Goal: Information Seeking & Learning: Find specific fact

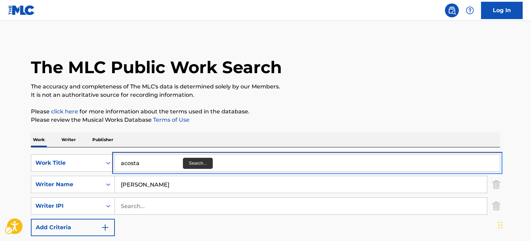
click at [180, 155] on input "acosta" at bounding box center [307, 163] width 385 height 17
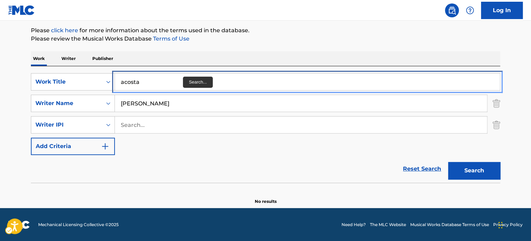
paste input "IN MY LIFE"
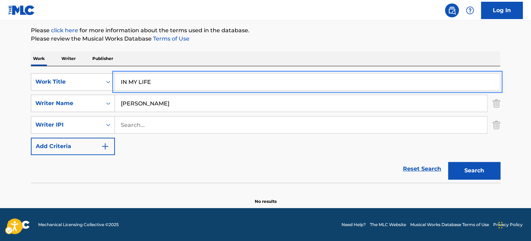
type input "IN MY LIFE"
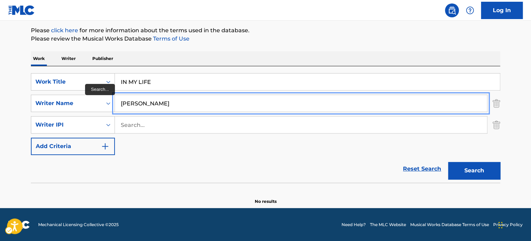
type input "[PERSON_NAME]"
click at [448, 162] on button "Search" at bounding box center [474, 170] width 52 height 17
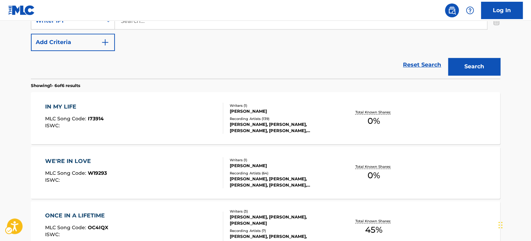
scroll to position [220, 0]
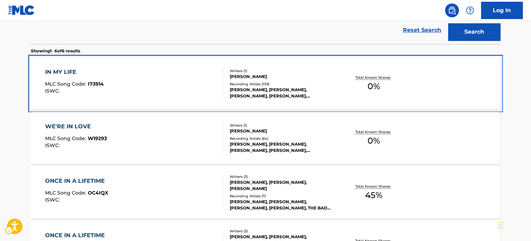
click at [295, 91] on div "[PERSON_NAME], [PERSON_NAME], [PERSON_NAME], [PERSON_NAME], [PERSON_NAME]" at bounding box center [282, 93] width 105 height 13
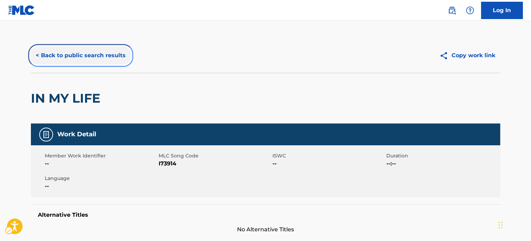
click at [107, 58] on button "< Back to public search results" at bounding box center [81, 55] width 100 height 17
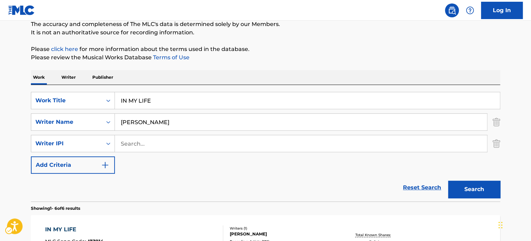
scroll to position [38, 0]
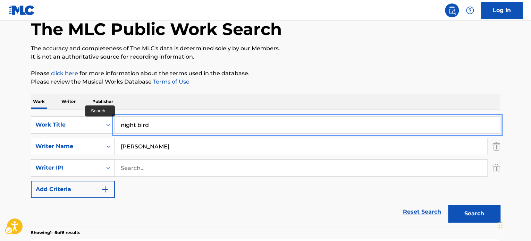
type input "night bird"
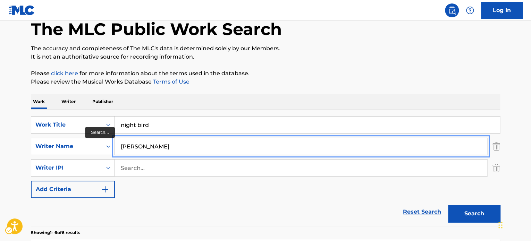
paste input "[PERSON_NAME]"
type input "[PERSON_NAME]"
drag, startPoint x: 363, startPoint y: 94, endPoint x: 376, endPoint y: 108, distance: 19.2
click at [363, 94] on div "Work Writer Publisher" at bounding box center [266, 101] width 470 height 15
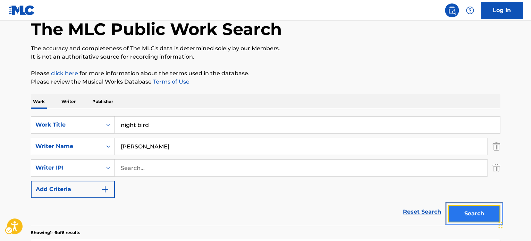
click at [454, 209] on button "Search" at bounding box center [474, 213] width 52 height 17
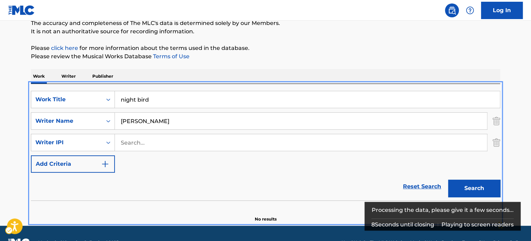
scroll to position [81, 0]
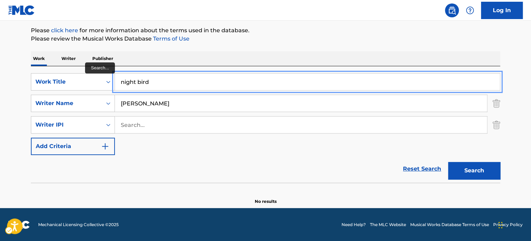
click at [157, 82] on input "night bird" at bounding box center [307, 82] width 385 height 17
type input "HALLELUJAH"
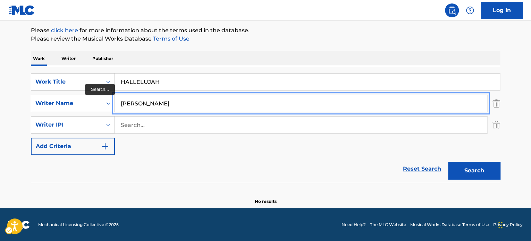
click at [192, 108] on input "[PERSON_NAME]" at bounding box center [301, 103] width 372 height 17
type input "[PERSON_NAME]"
click at [448, 162] on button "Search" at bounding box center [474, 170] width 52 height 17
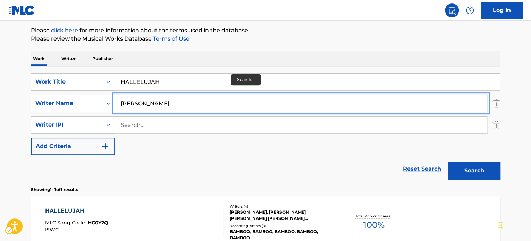
scroll to position [116, 0]
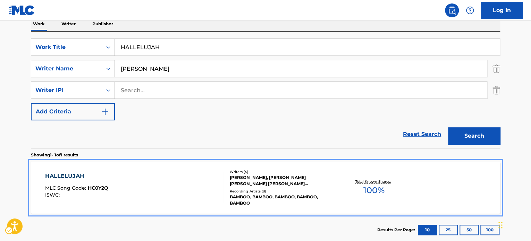
click at [170, 184] on div "HALLELUJAH MLC Song Code : HC0Y2Q ISWC :" at bounding box center [134, 187] width 179 height 31
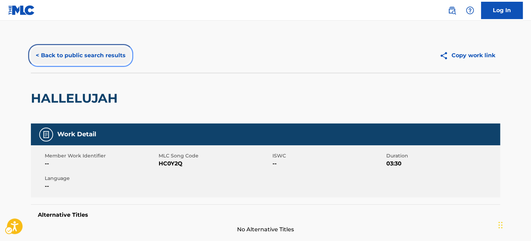
click at [103, 55] on button "< Back to public search results" at bounding box center [81, 55] width 100 height 17
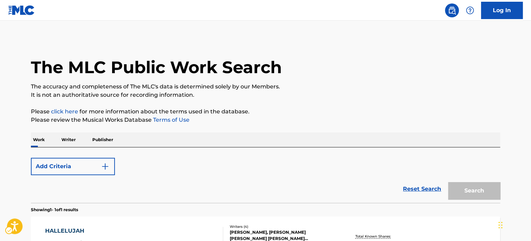
scroll to position [97, 0]
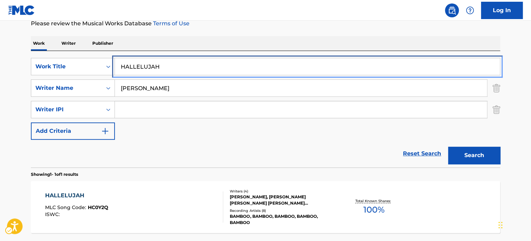
paste input "F.U."
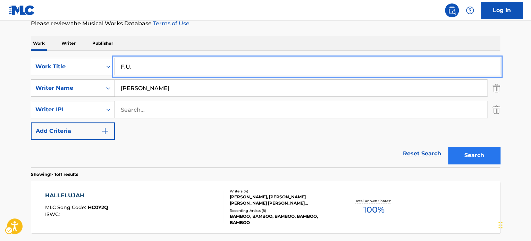
type input "F.U."
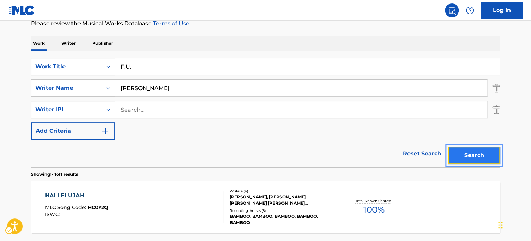
click at [488, 156] on button "Search" at bounding box center [474, 155] width 52 height 17
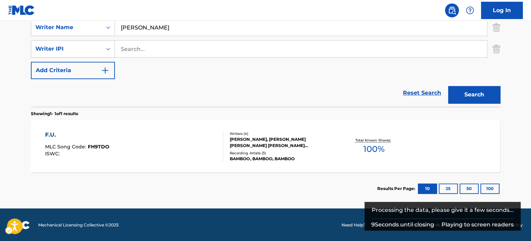
scroll to position [158, 0]
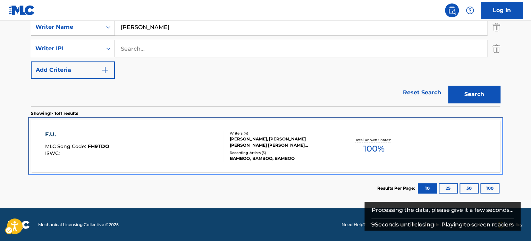
click at [304, 134] on div "Writers ( 4 )" at bounding box center [282, 133] width 105 height 5
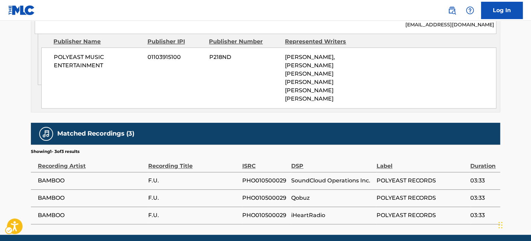
scroll to position [448, 0]
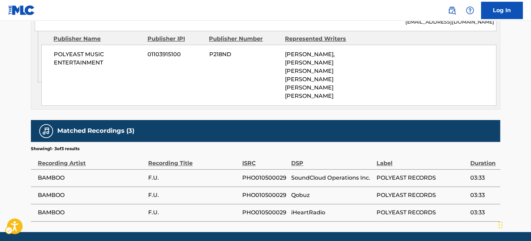
click at [265, 174] on span "PHO010500029" at bounding box center [265, 178] width 46 height 8
copy span "PHO010500029"
drag, startPoint x: 242, startPoint y: 102, endPoint x: 234, endPoint y: 102, distance: 8.0
click at [242, 120] on div "Matched Recordings (3)" at bounding box center [266, 131] width 470 height 22
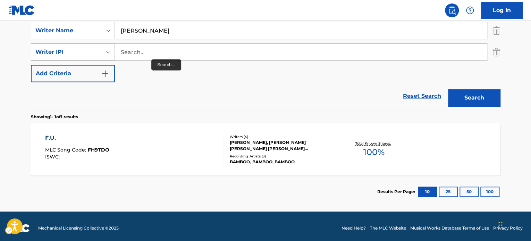
scroll to position [85, 0]
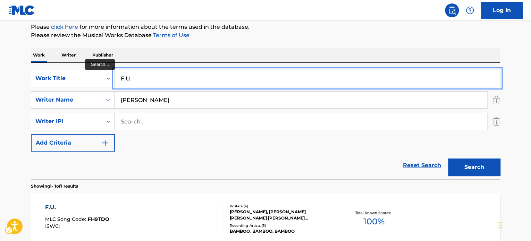
drag, startPoint x: 157, startPoint y: 81, endPoint x: 245, endPoint y: 75, distance: 87.7
paste input "KALAYAAN"
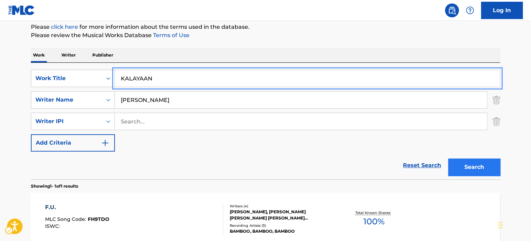
type input "KALAYAAN"
click at [482, 163] on button "Search" at bounding box center [474, 167] width 52 height 17
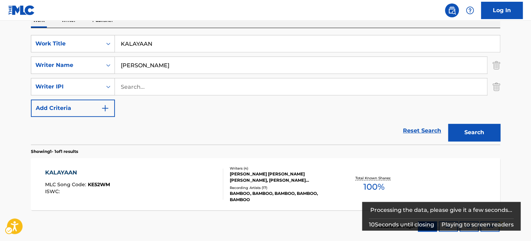
scroll to position [158, 0]
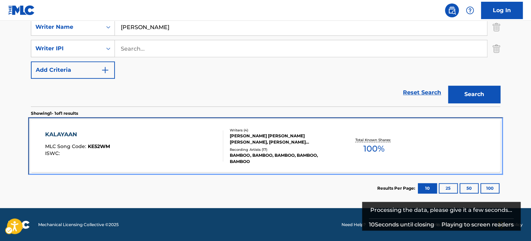
click at [317, 150] on div "Recording Artists ( 17 )" at bounding box center [282, 149] width 105 height 5
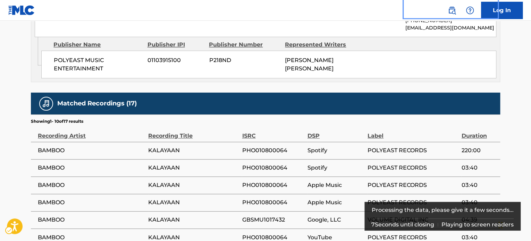
scroll to position [520, 0]
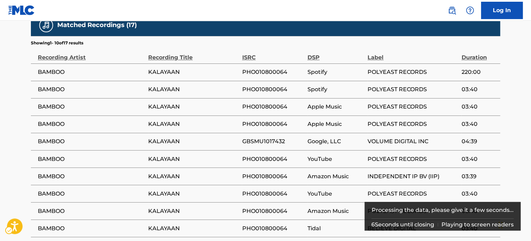
click at [259, 120] on span "PHO010800064" at bounding box center [273, 124] width 62 height 8
copy span "PHO010800064"
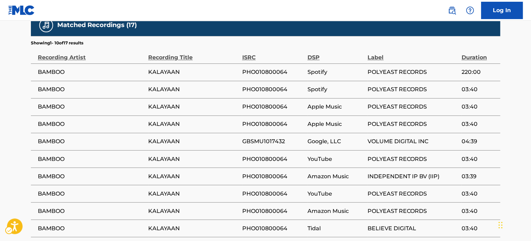
drag, startPoint x: 276, startPoint y: 144, endPoint x: 275, endPoint y: 140, distance: 4.5
click at [276, 150] on td "PHO010800064" at bounding box center [274, 158] width 65 height 17
click at [274, 138] on span "GBSMU1017432" at bounding box center [273, 142] width 62 height 8
copy span "GBSMU1017432"
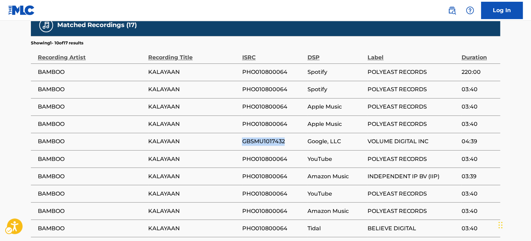
click at [292, 138] on span "GBSMU1017432" at bounding box center [273, 142] width 62 height 8
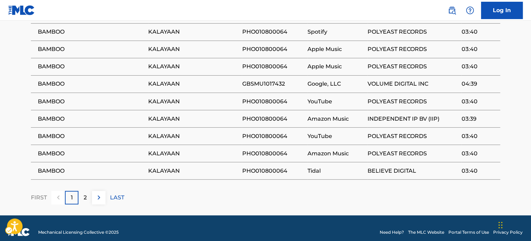
scroll to position [555, 0]
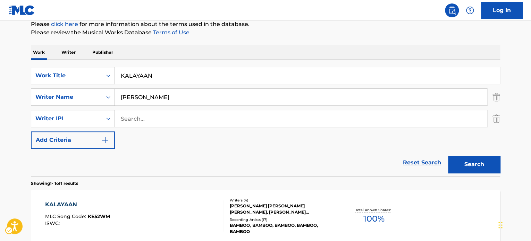
scroll to position [53, 0]
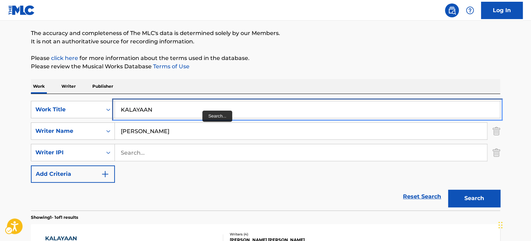
paste input "HALLELUJAH"
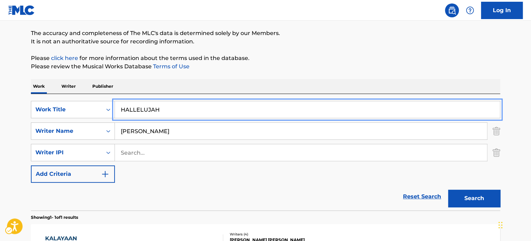
type input "HALLELUJAH"
click at [361, 60] on p "Please click here | New Window for more information about the terms used in the…" at bounding box center [266, 58] width 470 height 8
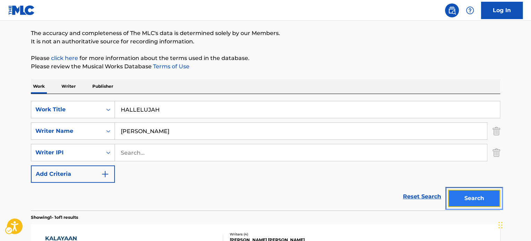
click at [481, 193] on button "Search" at bounding box center [474, 198] width 52 height 17
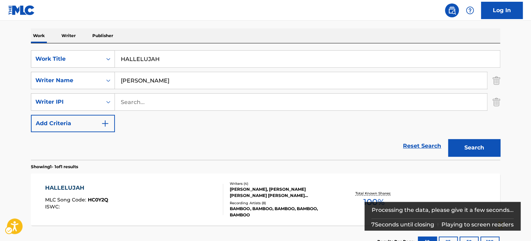
scroll to position [158, 0]
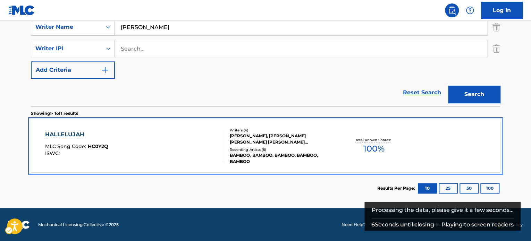
click at [218, 149] on div at bounding box center [220, 146] width 6 height 31
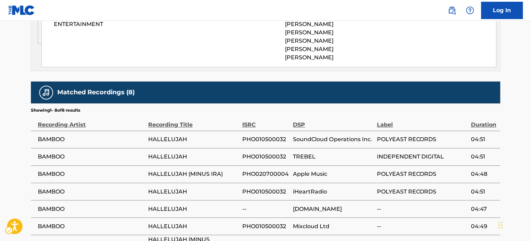
scroll to position [521, 0]
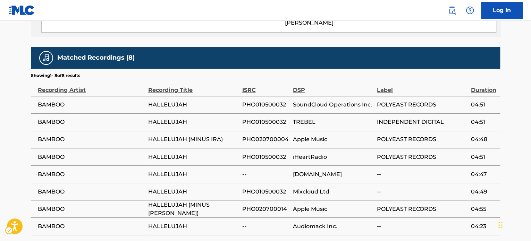
click at [265, 118] on span "PHO010500032" at bounding box center [266, 122] width 48 height 8
copy span "PHO010500032"
click at [272, 135] on span "PHO020700004" at bounding box center [266, 139] width 48 height 8
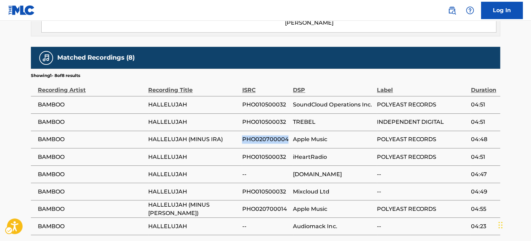
copy span "PHO020700004"
click at [276, 188] on span "PHO010500032" at bounding box center [266, 192] width 48 height 8
click at [265, 205] on span "PHO020700014" at bounding box center [266, 209] width 48 height 8
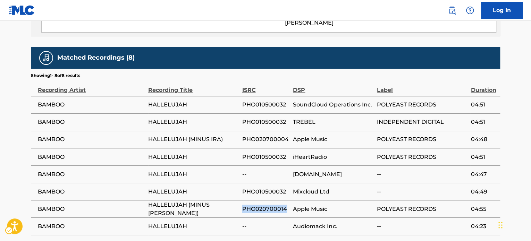
copy span "PHO020700014"
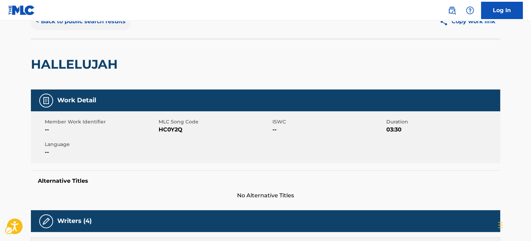
scroll to position [0, 0]
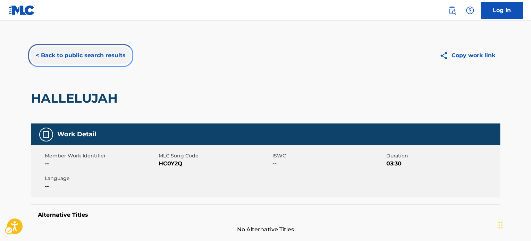
click at [69, 52] on button "< Back to public search results" at bounding box center [81, 55] width 100 height 17
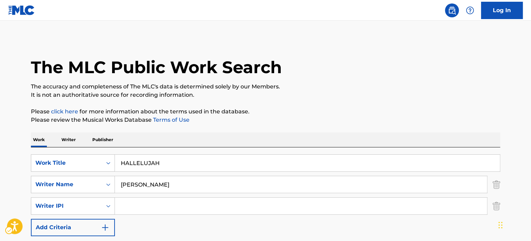
scroll to position [97, 0]
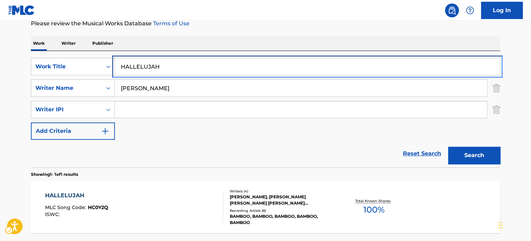
paste input "KAILAN"
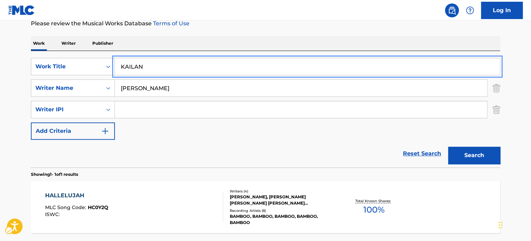
type input "KAILAN"
drag, startPoint x: 291, startPoint y: 43, endPoint x: 300, endPoint y: 45, distance: 9.4
click at [292, 43] on div "Work Writer Publisher" at bounding box center [266, 43] width 470 height 15
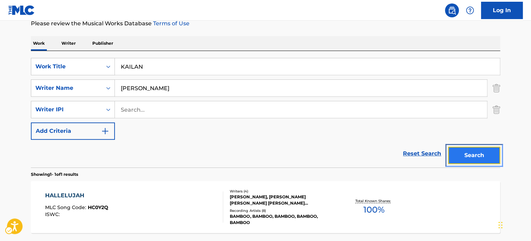
click at [466, 157] on button "Search" at bounding box center [474, 155] width 52 height 17
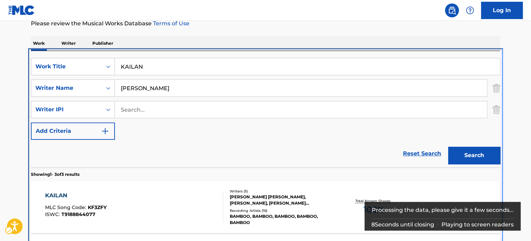
scroll to position [217, 0]
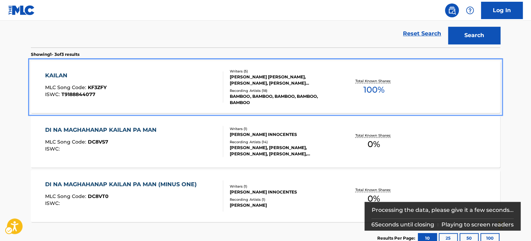
click at [272, 92] on div "Recording Artists ( 18 )" at bounding box center [282, 90] width 105 height 5
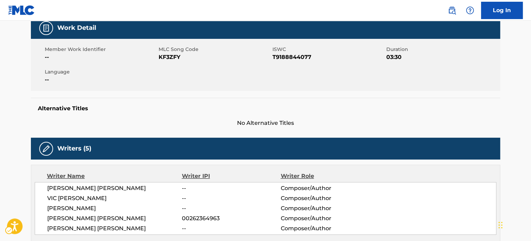
scroll to position [69, 0]
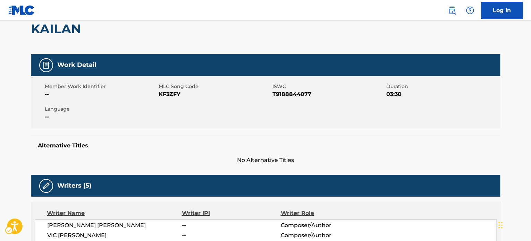
click at [296, 95] on span "ISWC - T9188844077" at bounding box center [329, 94] width 112 height 8
click at [295, 95] on span "ISWC - T9188844077" at bounding box center [329, 94] width 112 height 8
copy span "T9188844077"
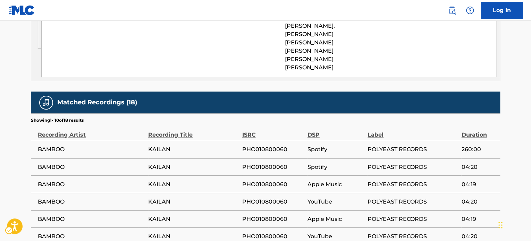
scroll to position [521, 0]
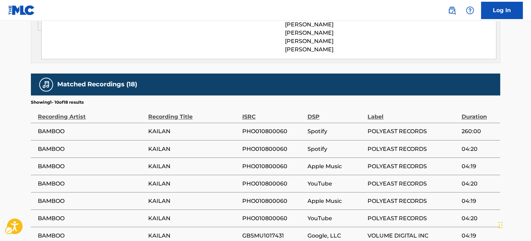
click at [273, 127] on span "PHO010800060" at bounding box center [273, 131] width 62 height 8
copy span "PHO010800060"
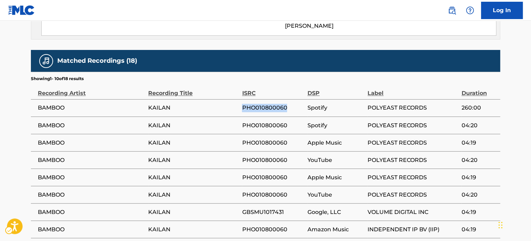
scroll to position [556, 0]
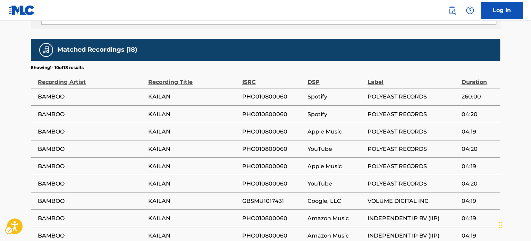
click at [268, 197] on span "GBSMU1017431" at bounding box center [273, 201] width 62 height 8
copy span "GBSMU1017431"
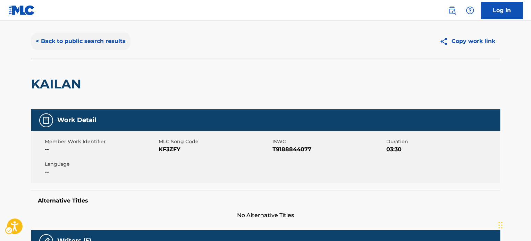
scroll to position [0, 0]
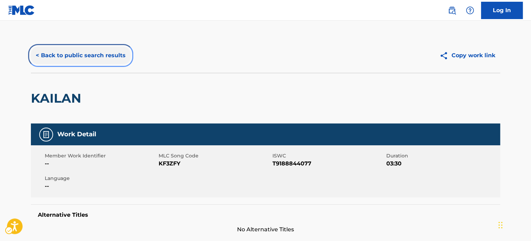
click at [78, 54] on button "< Back to public search results" at bounding box center [81, 55] width 100 height 17
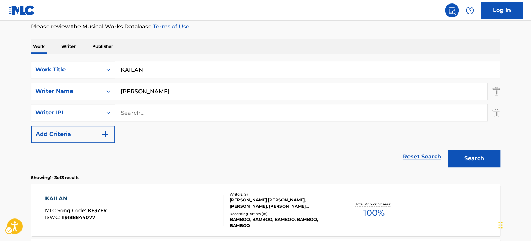
scroll to position [93, 0]
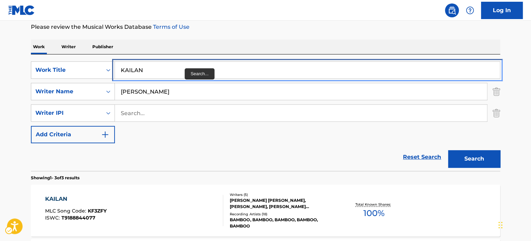
paste input "LAST DAY ON A CRUISE SHIP"
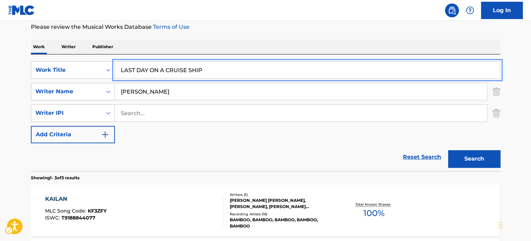
type input "LAST DAY ON A CRUISE SHIP"
click at [303, 43] on div "Work Writer Publisher" at bounding box center [266, 47] width 470 height 15
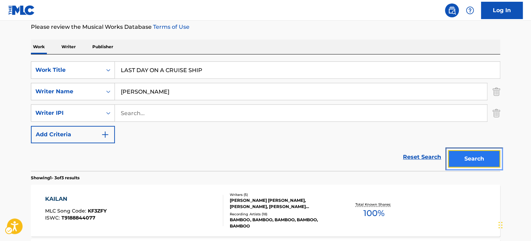
click at [463, 151] on button "Search" at bounding box center [474, 158] width 52 height 17
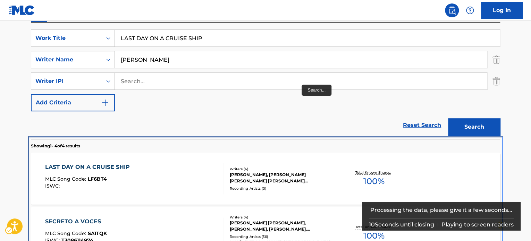
scroll to position [303, 0]
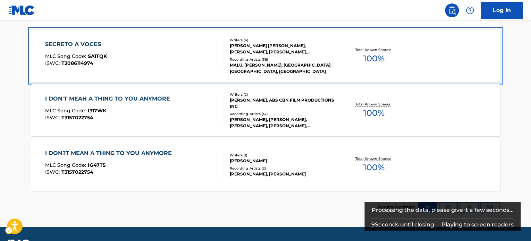
click at [278, 66] on div "MALÚ, [PERSON_NAME], [GEOGRAPHIC_DATA], [GEOGRAPHIC_DATA], [GEOGRAPHIC_DATA]" at bounding box center [282, 68] width 105 height 13
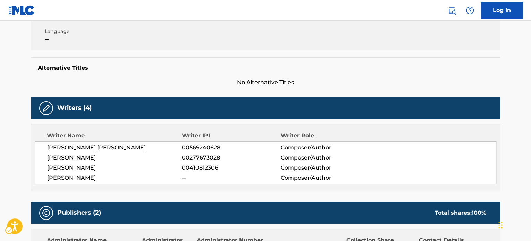
scroll to position [35, 0]
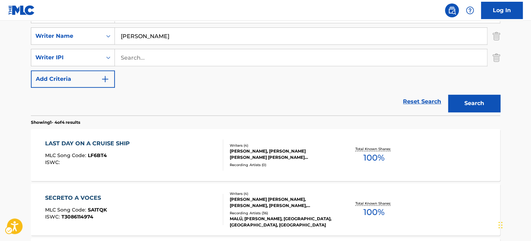
scroll to position [148, 0]
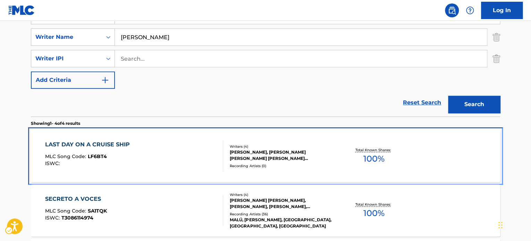
click at [224, 155] on div "Writers ( 4 ) [PERSON_NAME], [PERSON_NAME] [PERSON_NAME] [PERSON_NAME] [PERSON_…" at bounding box center [278, 156] width 111 height 25
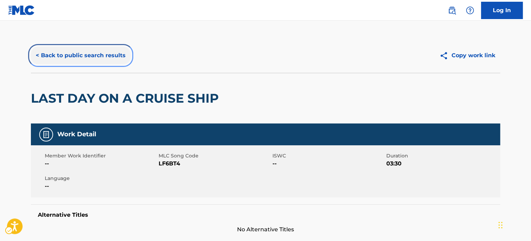
click at [106, 53] on button "< Back to public search results" at bounding box center [81, 55] width 100 height 17
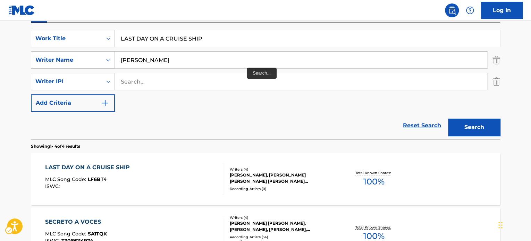
scroll to position [113, 0]
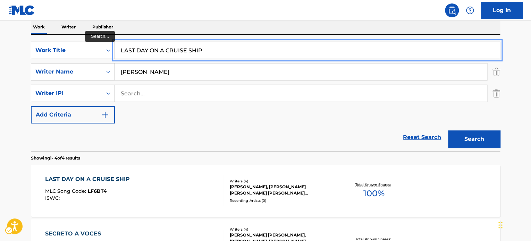
paste input "MUCH HAS BEEN SAID"
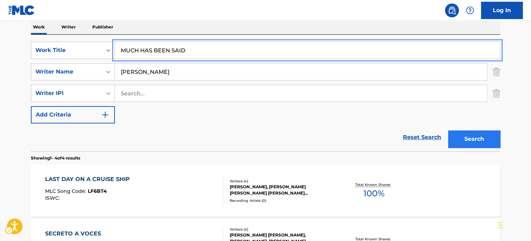
type input "MUCH HAS BEEN SAID"
click at [474, 138] on button "Search" at bounding box center [474, 139] width 52 height 17
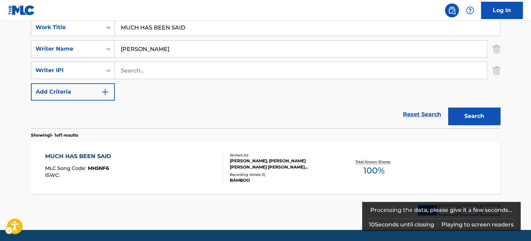
scroll to position [148, 0]
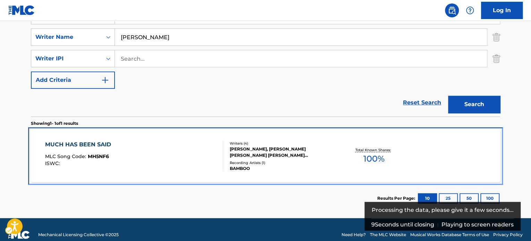
click at [279, 151] on div "[PERSON_NAME], [PERSON_NAME] [PERSON_NAME] [PERSON_NAME] [PERSON_NAME] [PERSON_…" at bounding box center [282, 152] width 105 height 13
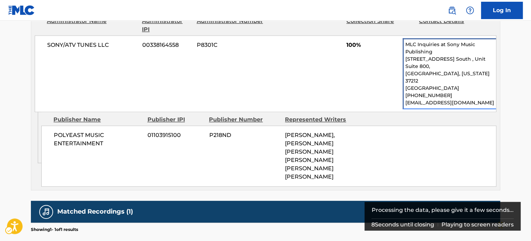
scroll to position [413, 0]
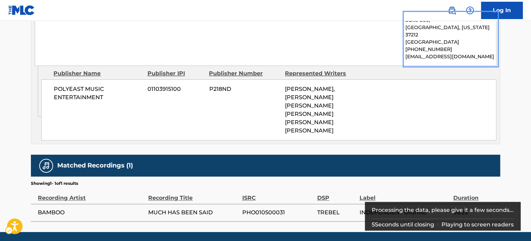
click at [260, 209] on span "PHO010500031" at bounding box center [278, 213] width 72 height 8
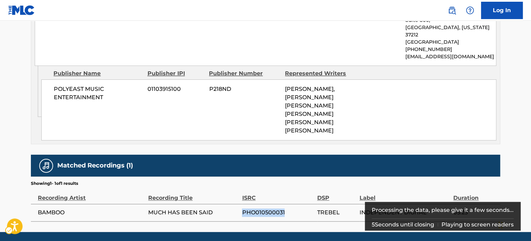
click at [260, 209] on span "PHO010500031" at bounding box center [278, 213] width 72 height 8
copy span "PHO010500031"
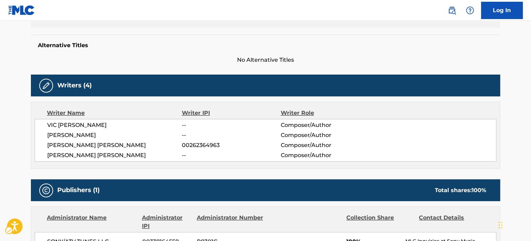
scroll to position [0, 0]
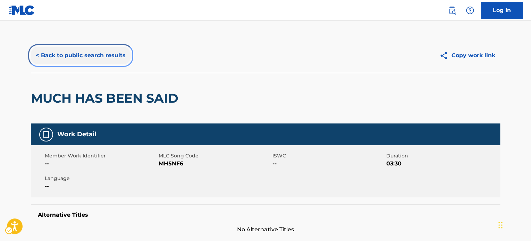
click at [92, 62] on button "< Back to public search results" at bounding box center [81, 55] width 100 height 17
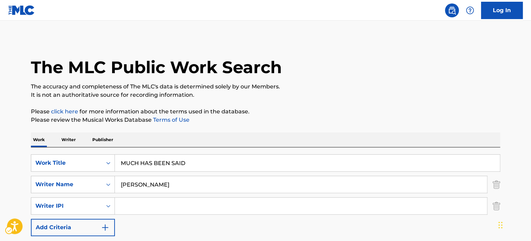
scroll to position [97, 0]
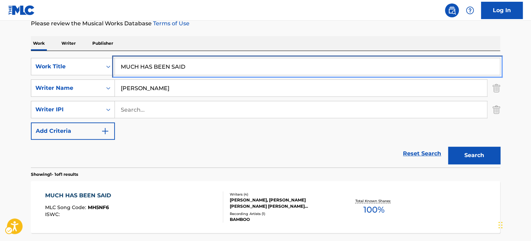
paste input "LI"
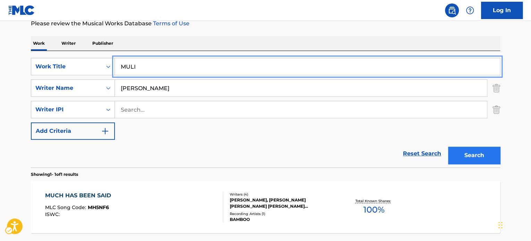
type input "MULI"
click at [470, 158] on button "Search" at bounding box center [474, 155] width 52 height 17
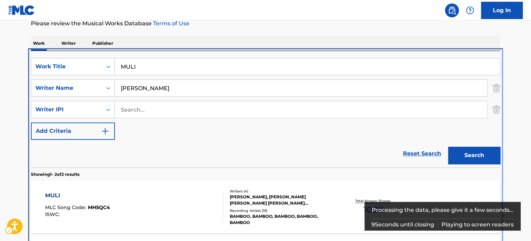
scroll to position [175, 0]
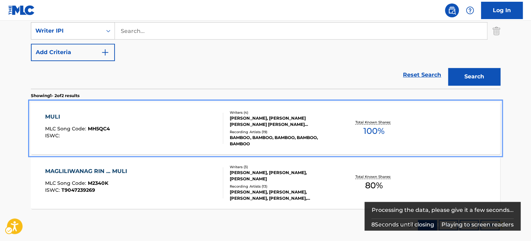
click at [239, 119] on div "[PERSON_NAME], [PERSON_NAME] [PERSON_NAME] [PERSON_NAME] [PERSON_NAME] [PERSON_…" at bounding box center [282, 121] width 105 height 13
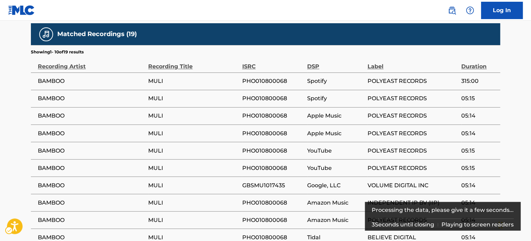
scroll to position [556, 0]
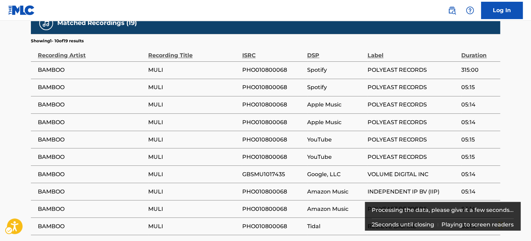
click at [259, 153] on span "PHO010800068" at bounding box center [272, 157] width 61 height 8
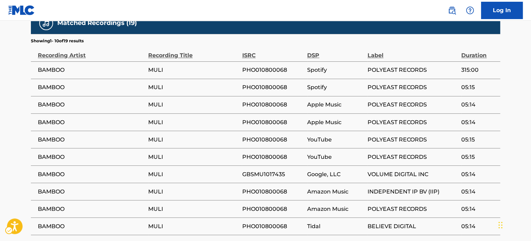
click at [259, 170] on span "GBSMU1017435" at bounding box center [272, 174] width 61 height 8
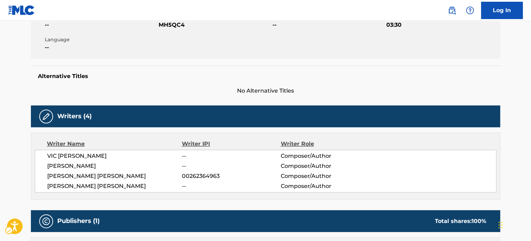
scroll to position [0, 0]
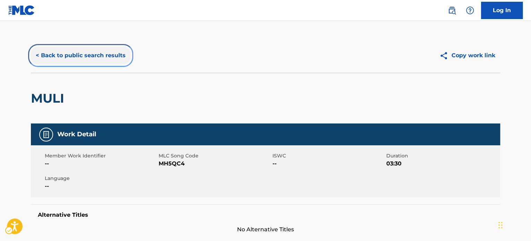
click at [74, 51] on button "< Back to public search results" at bounding box center [81, 55] width 100 height 17
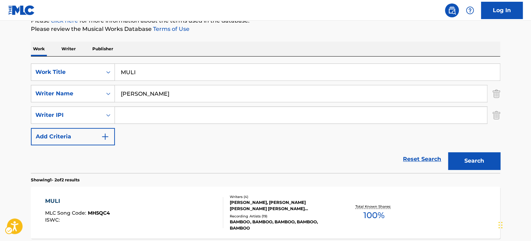
scroll to position [82, 0]
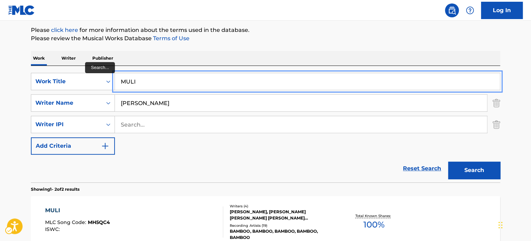
paste input "truth"
type input "truth"
drag, startPoint x: 350, startPoint y: 44, endPoint x: 373, endPoint y: 73, distance: 37.1
click at [351, 45] on div "The MLC Public Work Search The accuracy and completeness of The MLC's data is d…" at bounding box center [266, 146] width 486 height 379
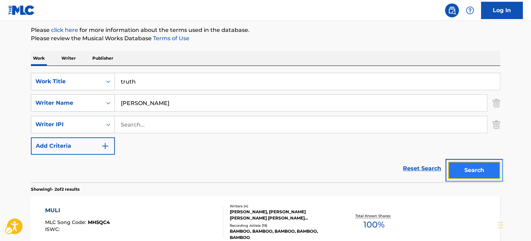
click at [464, 169] on button "Search" at bounding box center [474, 170] width 52 height 17
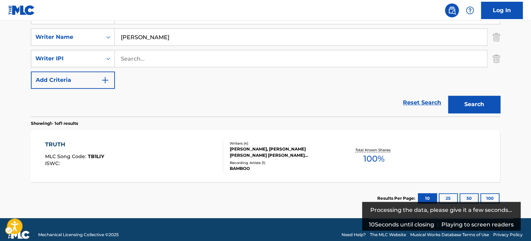
scroll to position [158, 0]
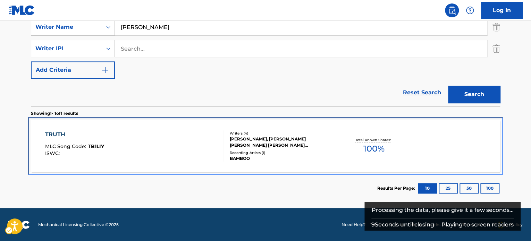
click at [183, 144] on div "TRUTH MLC Song Code : TB1LIY ISWC :" at bounding box center [134, 146] width 179 height 31
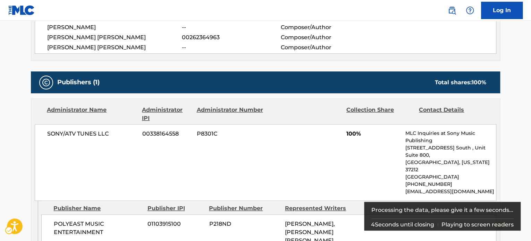
scroll to position [413, 0]
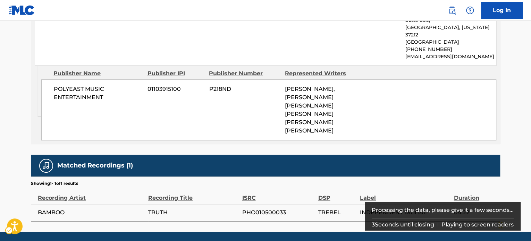
click at [271, 209] on span "PHO010500033" at bounding box center [278, 213] width 73 height 8
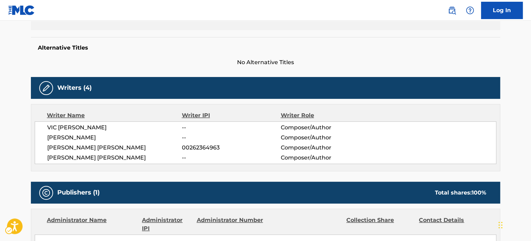
scroll to position [0, 0]
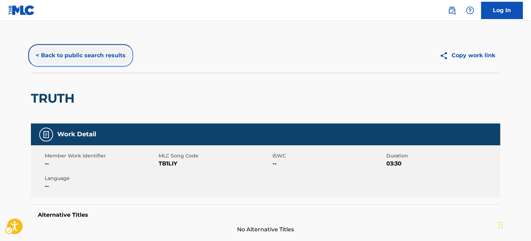
click at [64, 52] on button "< Back to public search results" at bounding box center [81, 55] width 100 height 17
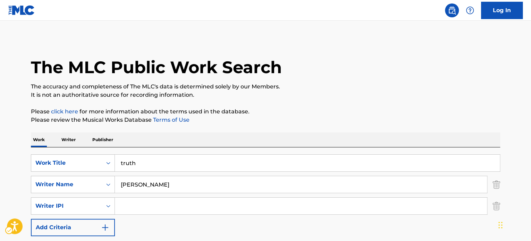
scroll to position [97, 0]
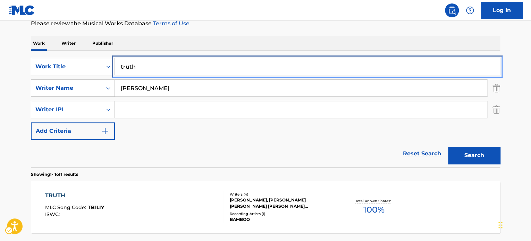
drag, startPoint x: 142, startPoint y: 62, endPoint x: 172, endPoint y: 72, distance: 31.3
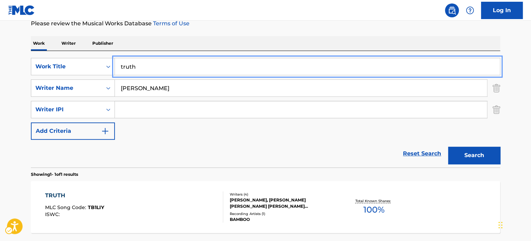
paste input "NOYPI"
type input "NOYPI"
click at [463, 157] on button "Search" at bounding box center [474, 155] width 52 height 17
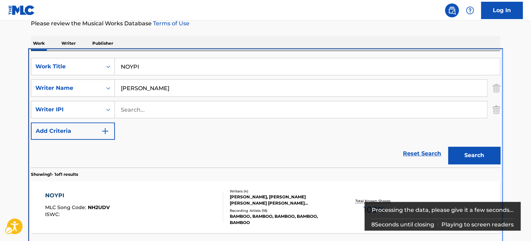
scroll to position [121, 0]
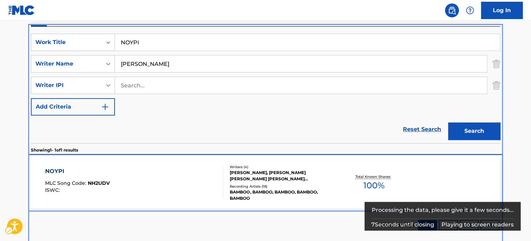
click at [173, 173] on div "NOYPI MLC Song Code : NH2UDV ISWC :" at bounding box center [134, 182] width 179 height 31
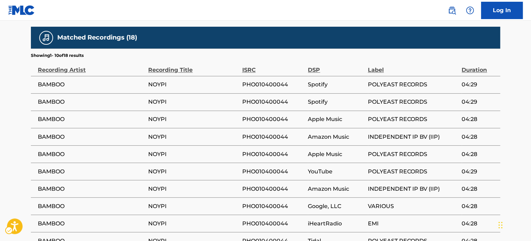
scroll to position [525, 0]
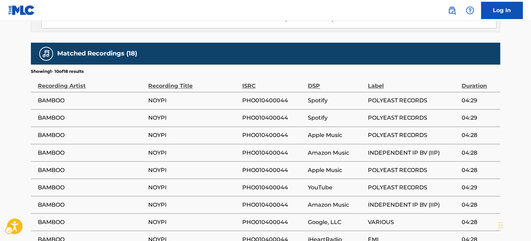
click at [268, 109] on td "PHO010400044" at bounding box center [275, 117] width 66 height 17
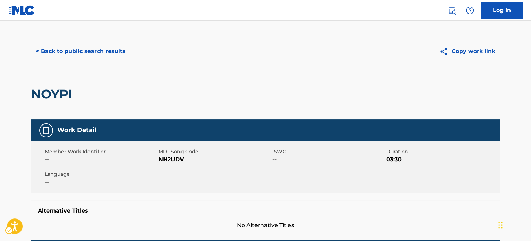
scroll to position [0, 0]
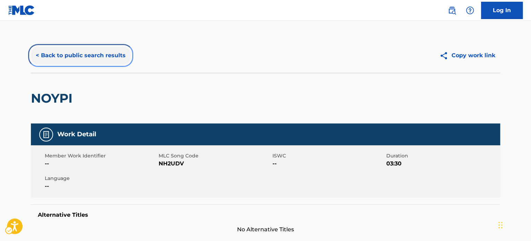
click at [79, 61] on button "< Back to public search results" at bounding box center [81, 55] width 100 height 17
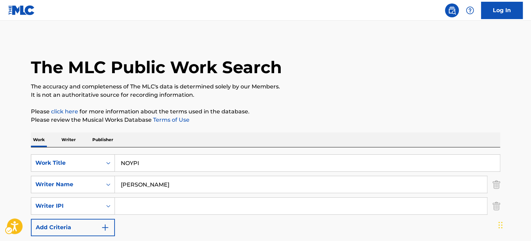
scroll to position [97, 0]
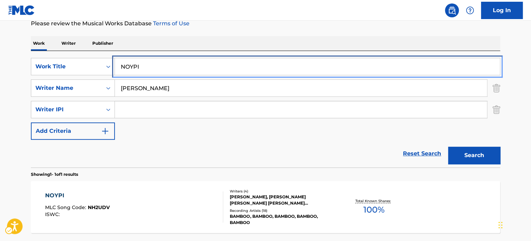
drag, startPoint x: 150, startPoint y: 68, endPoint x: 178, endPoint y: 75, distance: 28.3
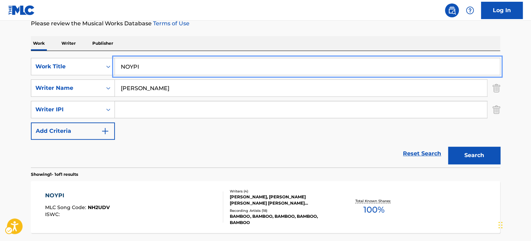
paste input "AS THE MUSIC PLAYS THE BAND"
type input "AS THE MUSIC PLAYS THE BAND"
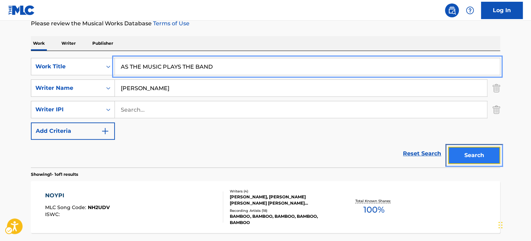
click at [465, 149] on button "Search" at bounding box center [474, 155] width 52 height 17
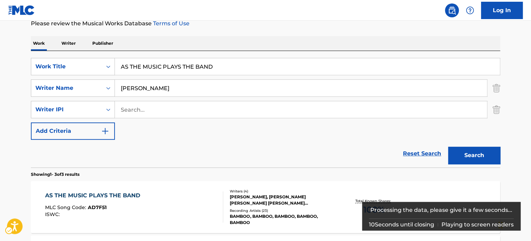
scroll to position [230, 0]
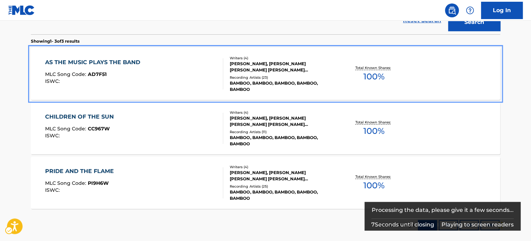
click at [306, 71] on div "[PERSON_NAME], [PERSON_NAME] [PERSON_NAME] [PERSON_NAME] [PERSON_NAME] [PERSON_…" at bounding box center [282, 67] width 105 height 13
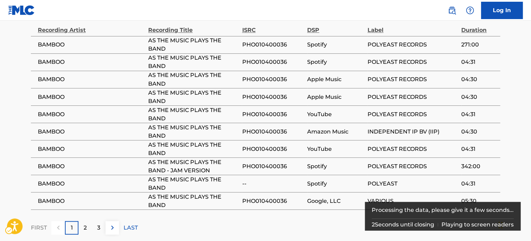
scroll to position [590, 0]
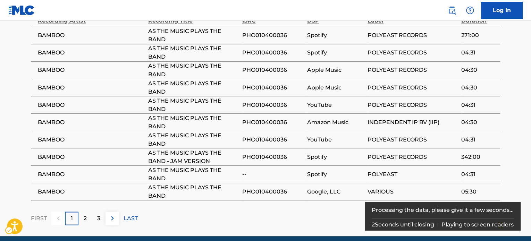
click at [254, 114] on td "PHO010400036" at bounding box center [274, 122] width 65 height 17
click at [261, 118] on span "PHO010400036" at bounding box center [272, 122] width 61 height 8
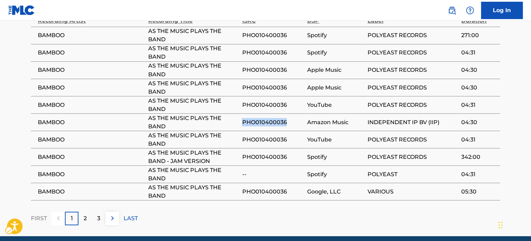
click at [261, 118] on span "PHO010400036" at bounding box center [272, 122] width 61 height 8
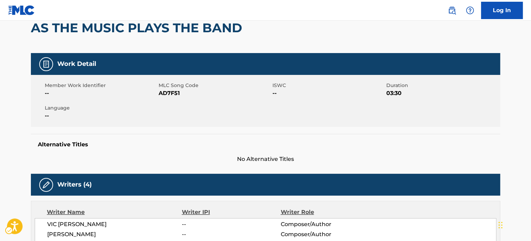
scroll to position [0, 0]
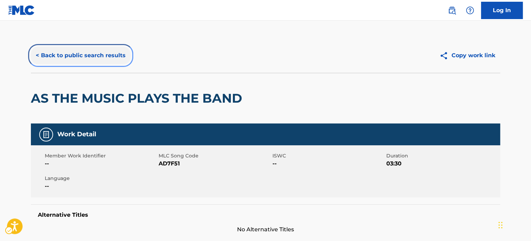
click at [56, 52] on button "< Back to public search results" at bounding box center [81, 55] width 100 height 17
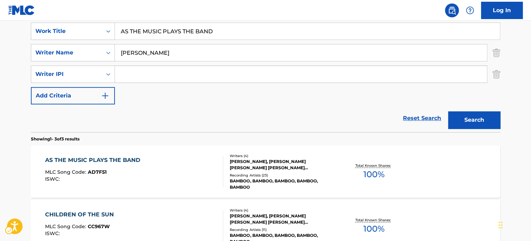
scroll to position [128, 0]
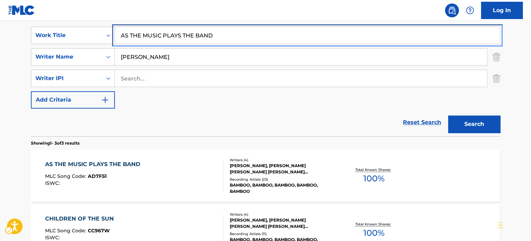
paste input "MASAYA"
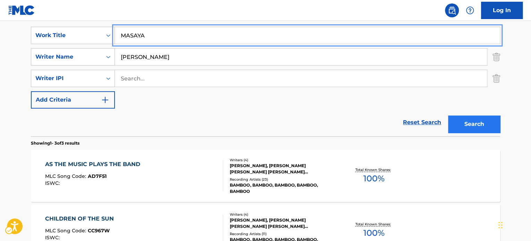
type input "MASAYA"
click at [456, 122] on button "Search" at bounding box center [474, 124] width 52 height 17
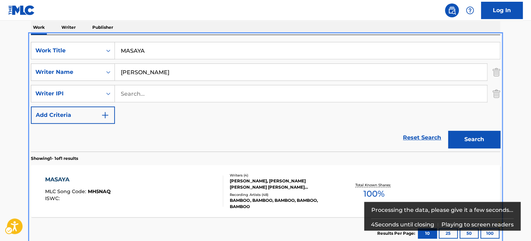
scroll to position [93, 0]
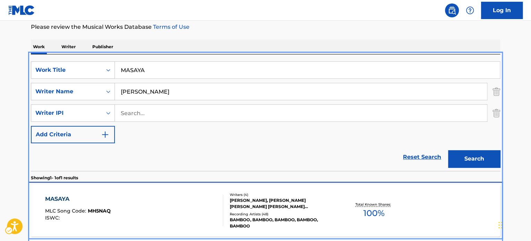
click at [165, 197] on div "MASAYA MLC Song Code : MH5NAQ ISWC :" at bounding box center [134, 210] width 179 height 31
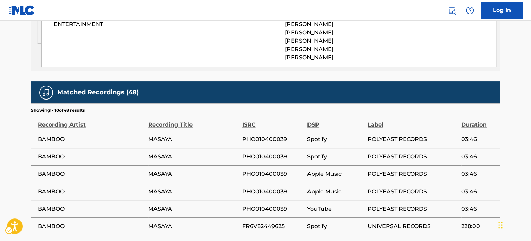
click at [270, 135] on span "PHO010400039" at bounding box center [272, 139] width 61 height 8
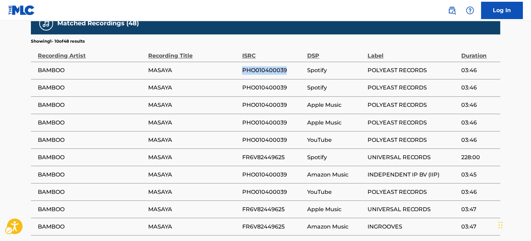
scroll to position [556, 0]
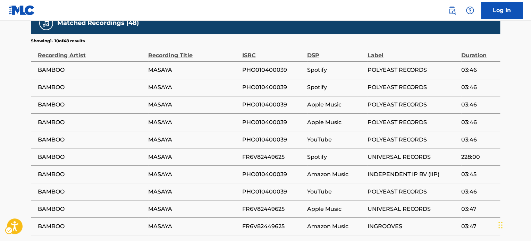
click at [265, 153] on span "FR6V82449625" at bounding box center [272, 157] width 61 height 8
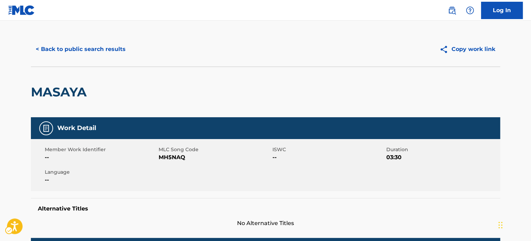
scroll to position [0, 0]
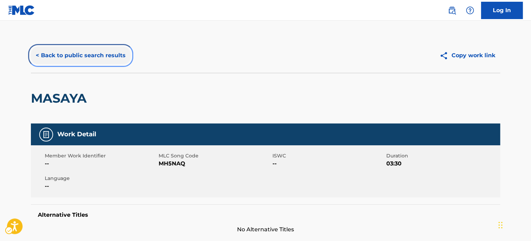
click at [64, 57] on button "< Back to public search results" at bounding box center [81, 55] width 100 height 17
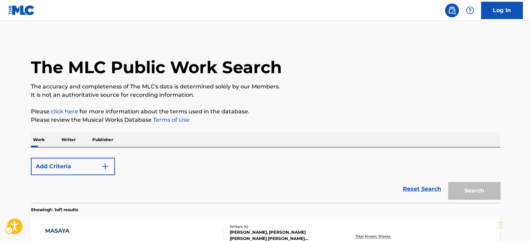
scroll to position [93, 0]
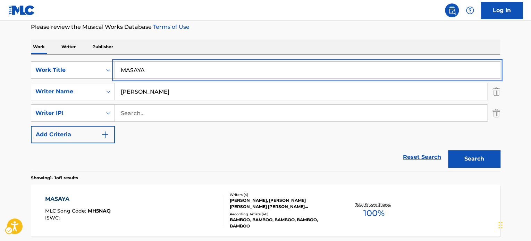
drag, startPoint x: 147, startPoint y: 71, endPoint x: 229, endPoint y: 55, distance: 82.8
paste input "[PERSON_NAME]"
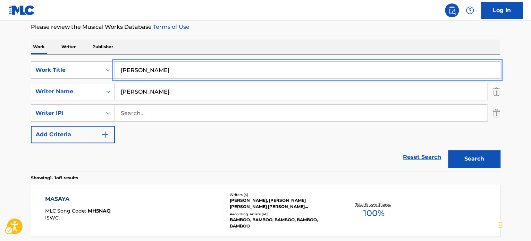
type input "[PERSON_NAME]"
drag, startPoint x: 253, startPoint y: 43, endPoint x: 409, endPoint y: 119, distance: 173.4
click at [253, 43] on div "Work Writer Publisher" at bounding box center [266, 47] width 470 height 15
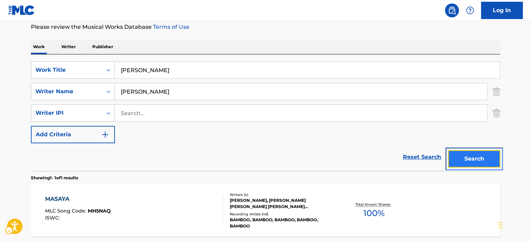
click at [469, 155] on button "Search" at bounding box center [474, 158] width 52 height 17
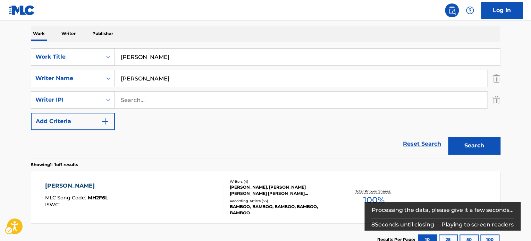
scroll to position [128, 0]
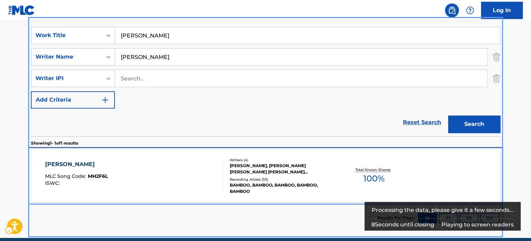
click at [176, 165] on div "[PERSON_NAME] MLC Song Code : MH2F6L ISWC :" at bounding box center [134, 175] width 179 height 31
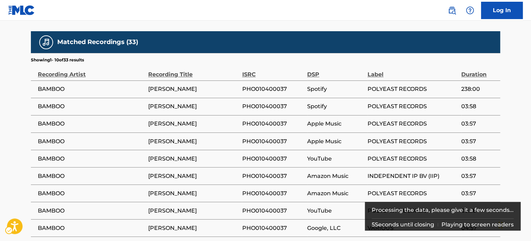
scroll to position [556, 0]
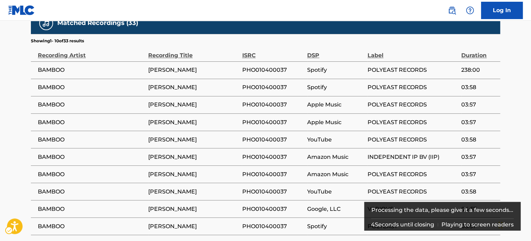
click at [258, 101] on span "PHO010400037" at bounding box center [272, 105] width 61 height 8
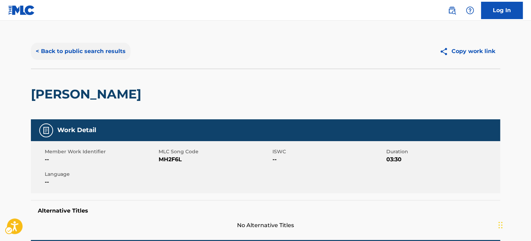
scroll to position [0, 0]
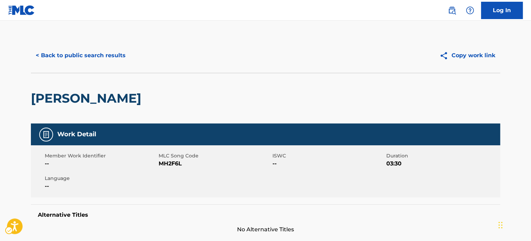
click at [75, 47] on div "< Back to public search results Copy work link" at bounding box center [266, 55] width 470 height 35
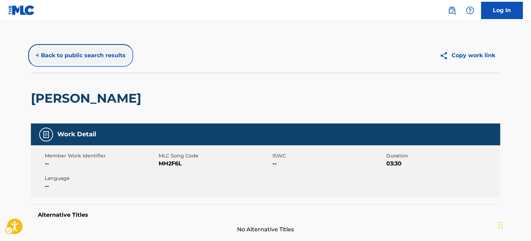
click at [94, 50] on button "< Back to public search results" at bounding box center [81, 55] width 100 height 17
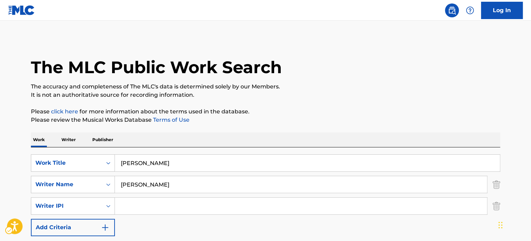
scroll to position [97, 0]
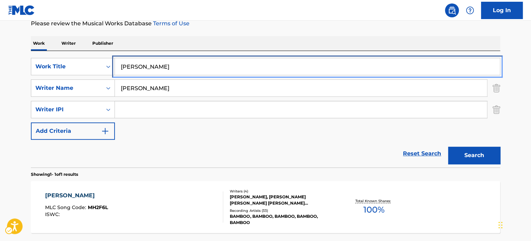
paste input "WAR OF HEARTS AND MINDS"
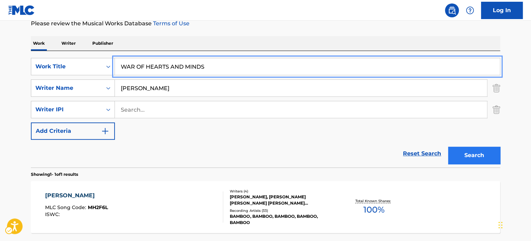
type input "WAR OF HEARTS AND MINDS"
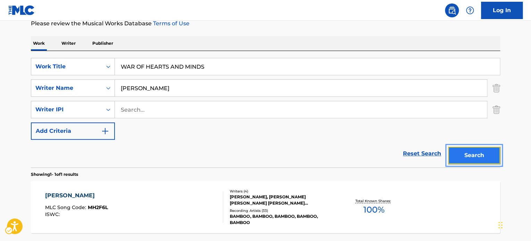
click at [470, 152] on button "Search" at bounding box center [474, 155] width 52 height 17
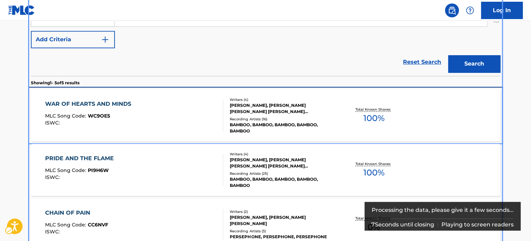
scroll to position [182, 0]
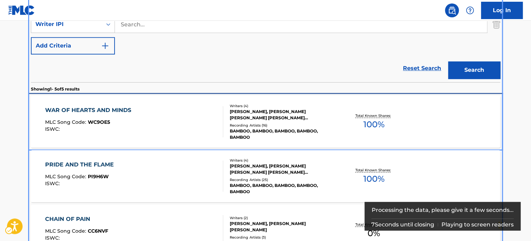
click at [241, 119] on div "[PERSON_NAME], [PERSON_NAME] [PERSON_NAME] [PERSON_NAME] [PERSON_NAME] [PERSON_…" at bounding box center [282, 115] width 105 height 13
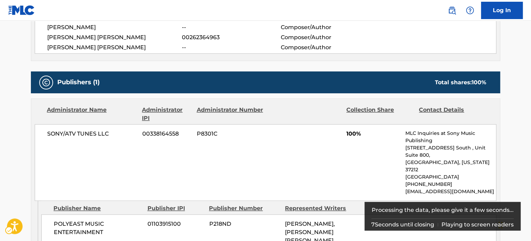
scroll to position [556, 0]
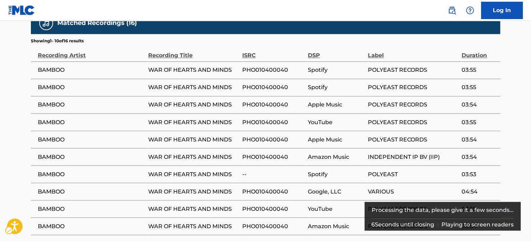
click at [263, 114] on td "PHO010400040" at bounding box center [275, 122] width 66 height 17
